Goal: Communication & Community: Answer question/provide support

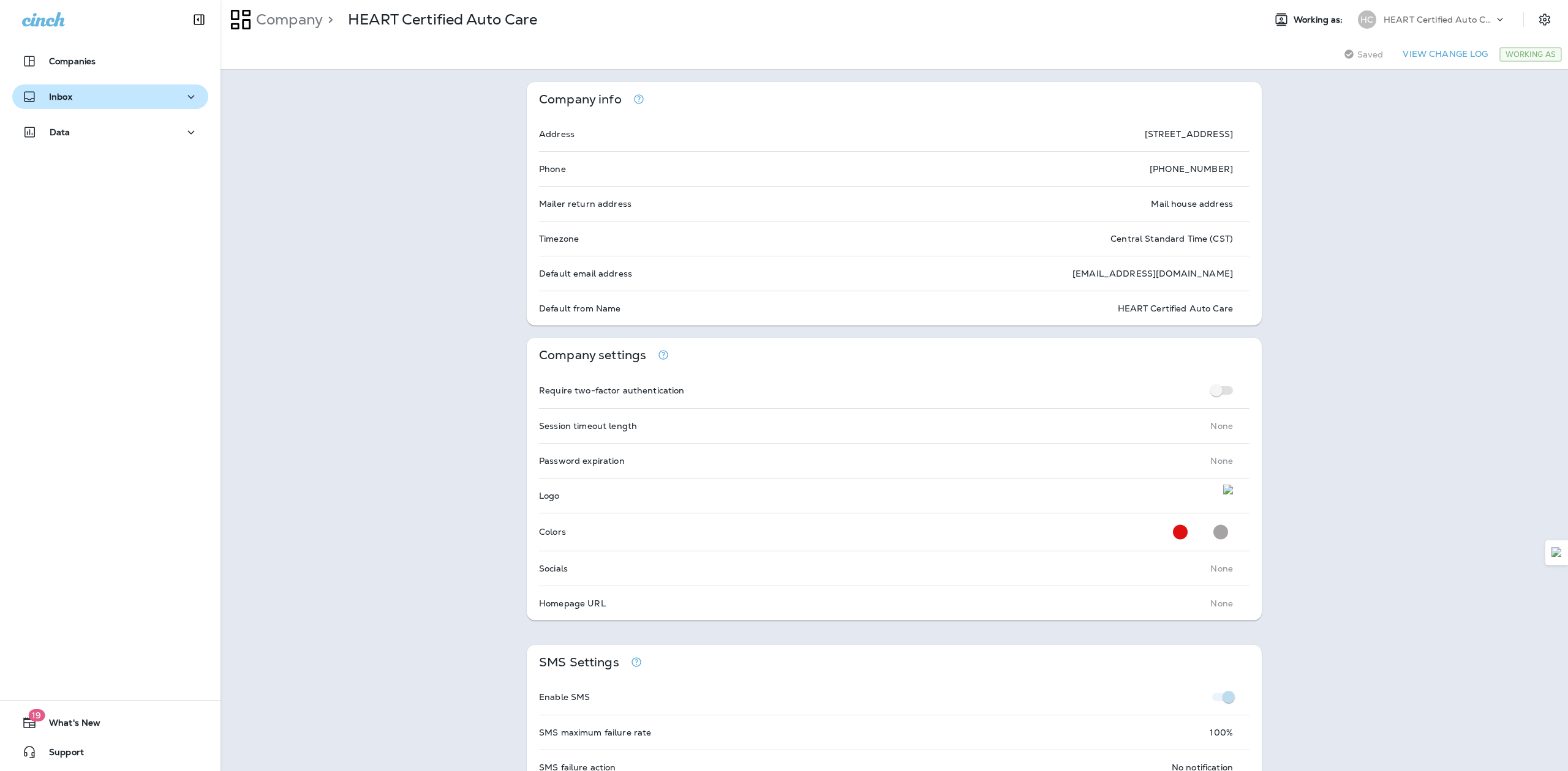
click at [82, 93] on div "Inbox" at bounding box center [110, 97] width 176 height 15
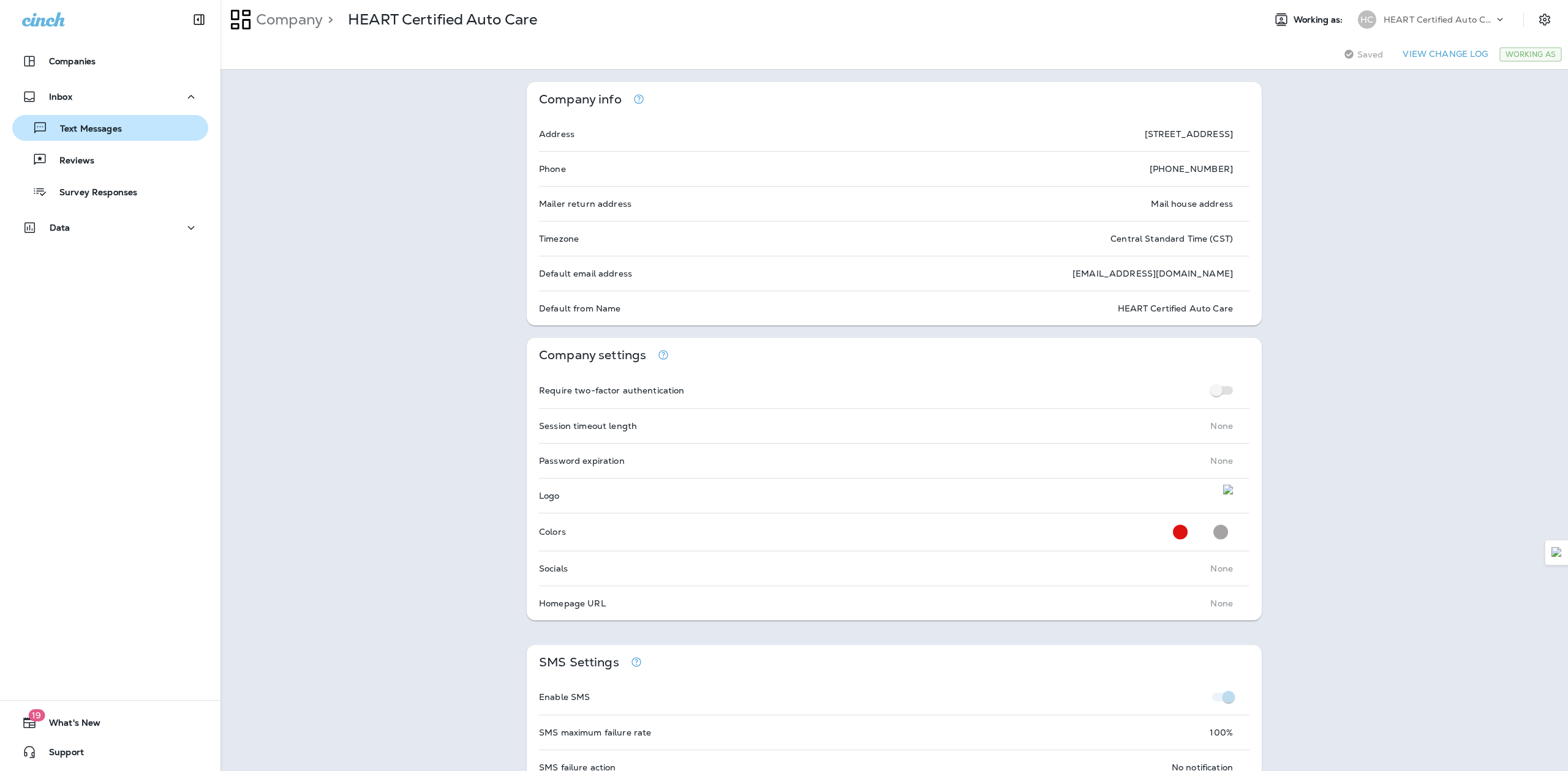
click at [84, 130] on p "Text Messages" at bounding box center [84, 129] width 74 height 12
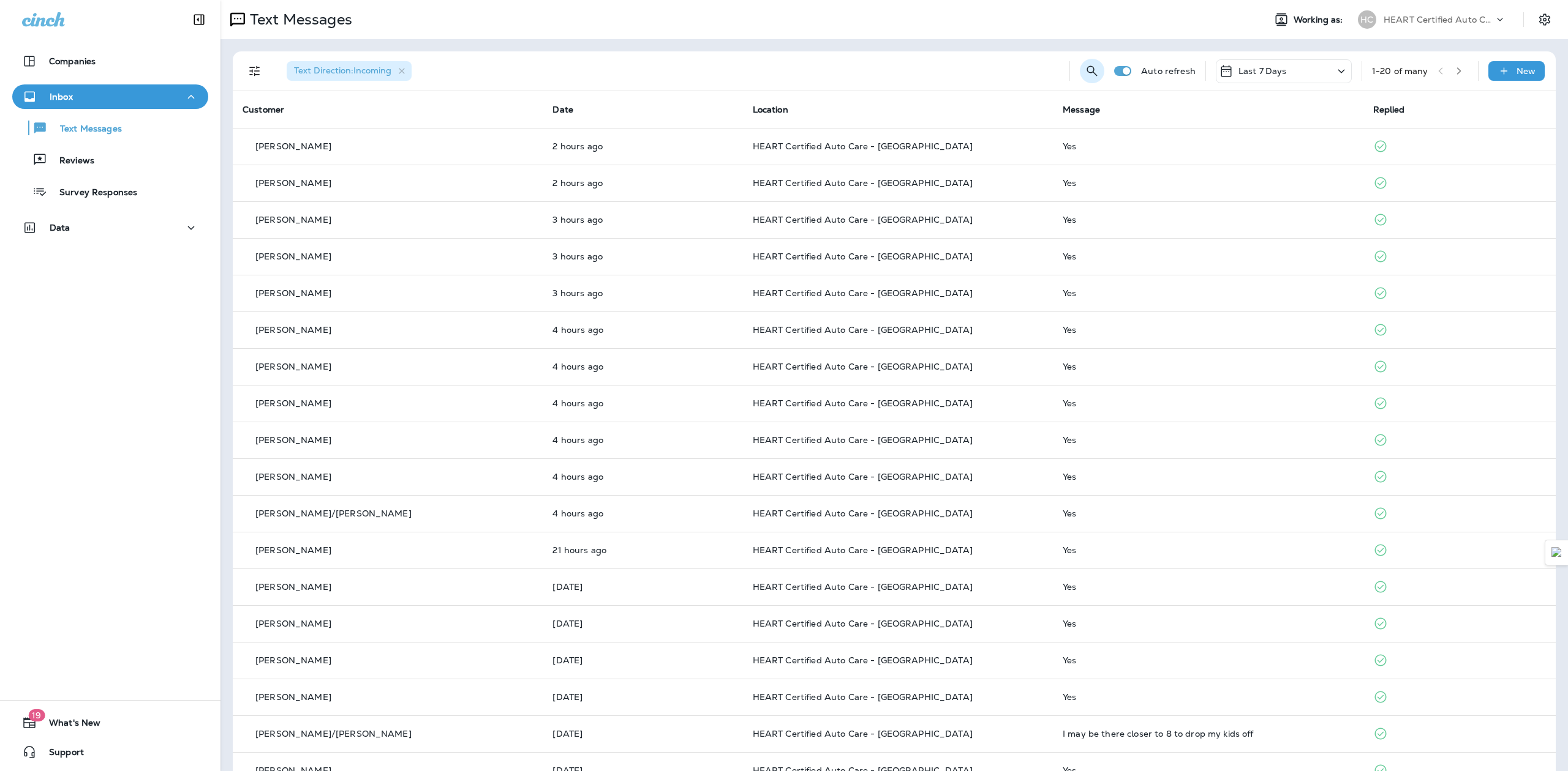
click at [1085, 69] on icon "Search Messages" at bounding box center [1092, 71] width 15 height 15
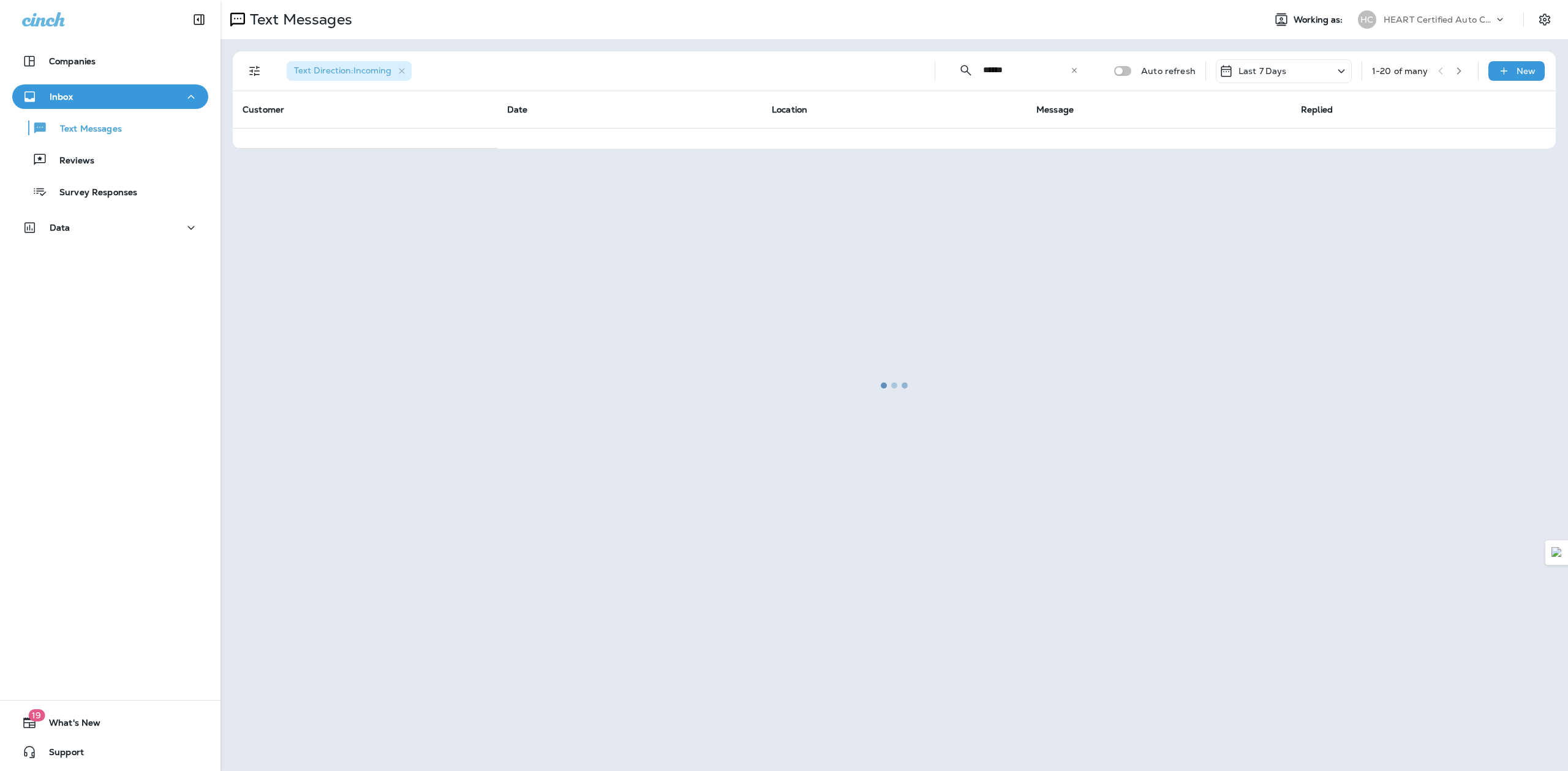
type input "******"
click at [963, 67] on div at bounding box center [895, 386] width 1345 height 769
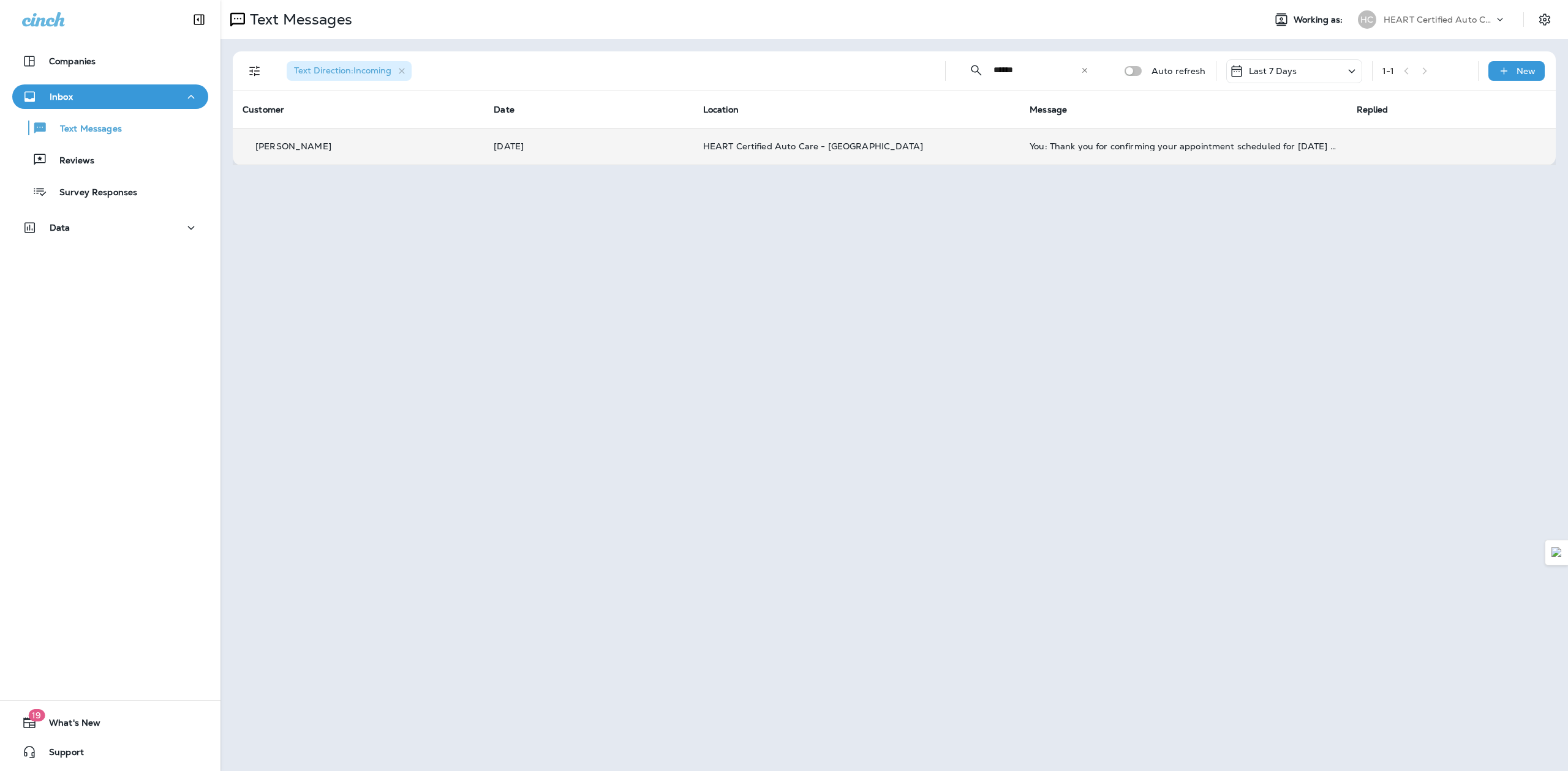
click at [742, 136] on td "HEART Certified Auto Care - [GEOGRAPHIC_DATA]" at bounding box center [857, 146] width 326 height 37
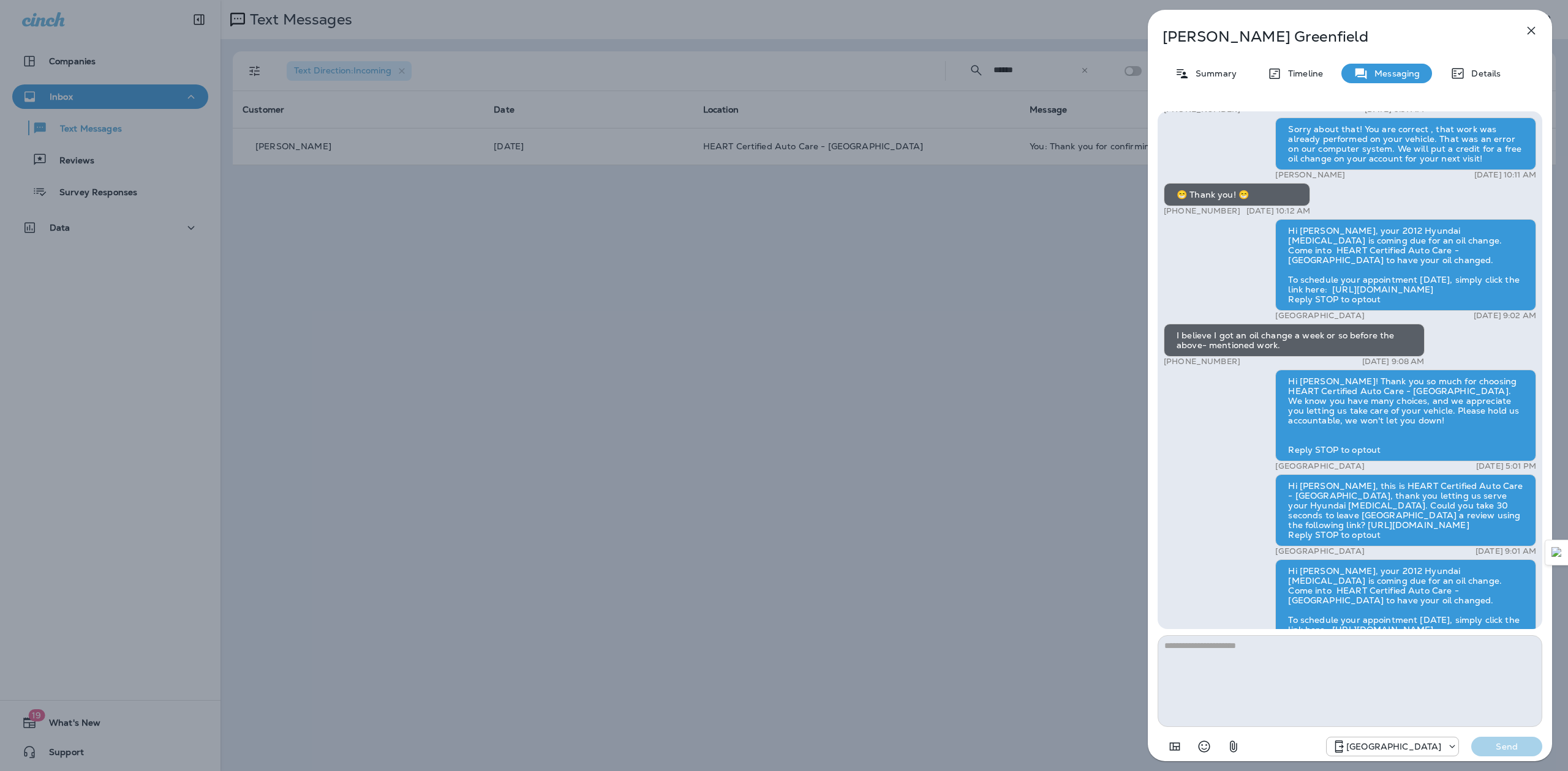
scroll to position [-317, 0]
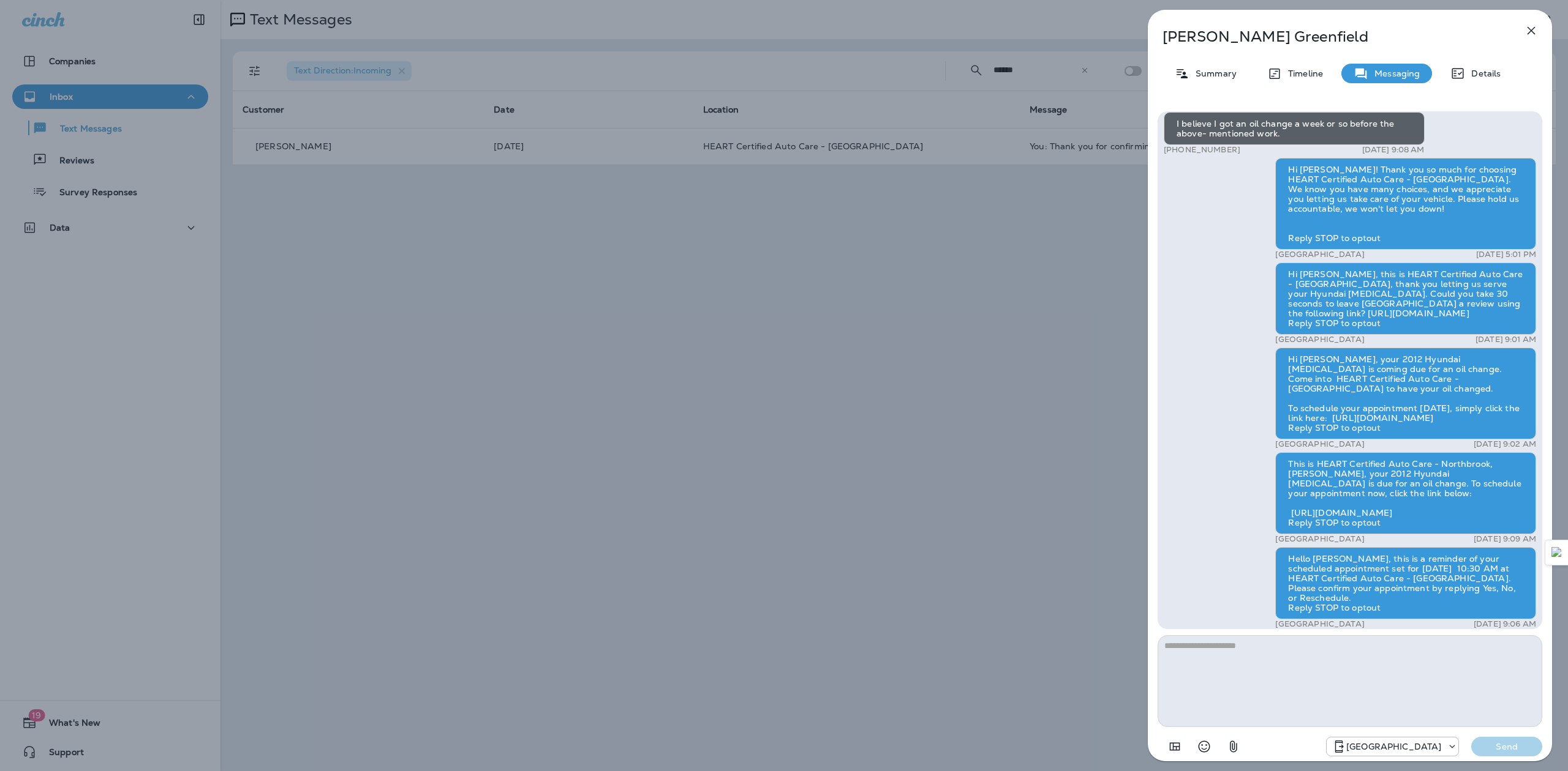
click at [1040, 407] on div "[PERSON_NAME] Summary Timeline Messaging Details Hi [PERSON_NAME], your 2012 Hy…" at bounding box center [784, 386] width 1568 height 771
